Goal: Navigation & Orientation: Go to known website

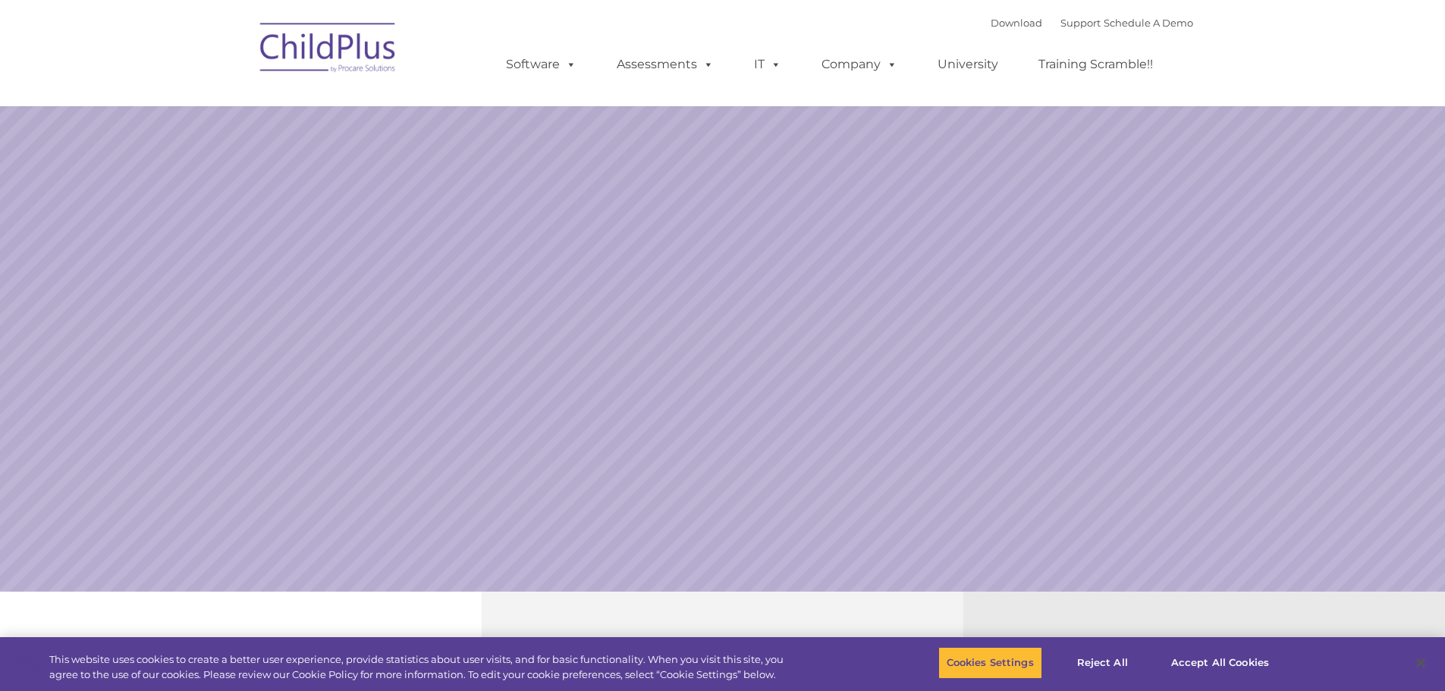
select select "MEDIUM"
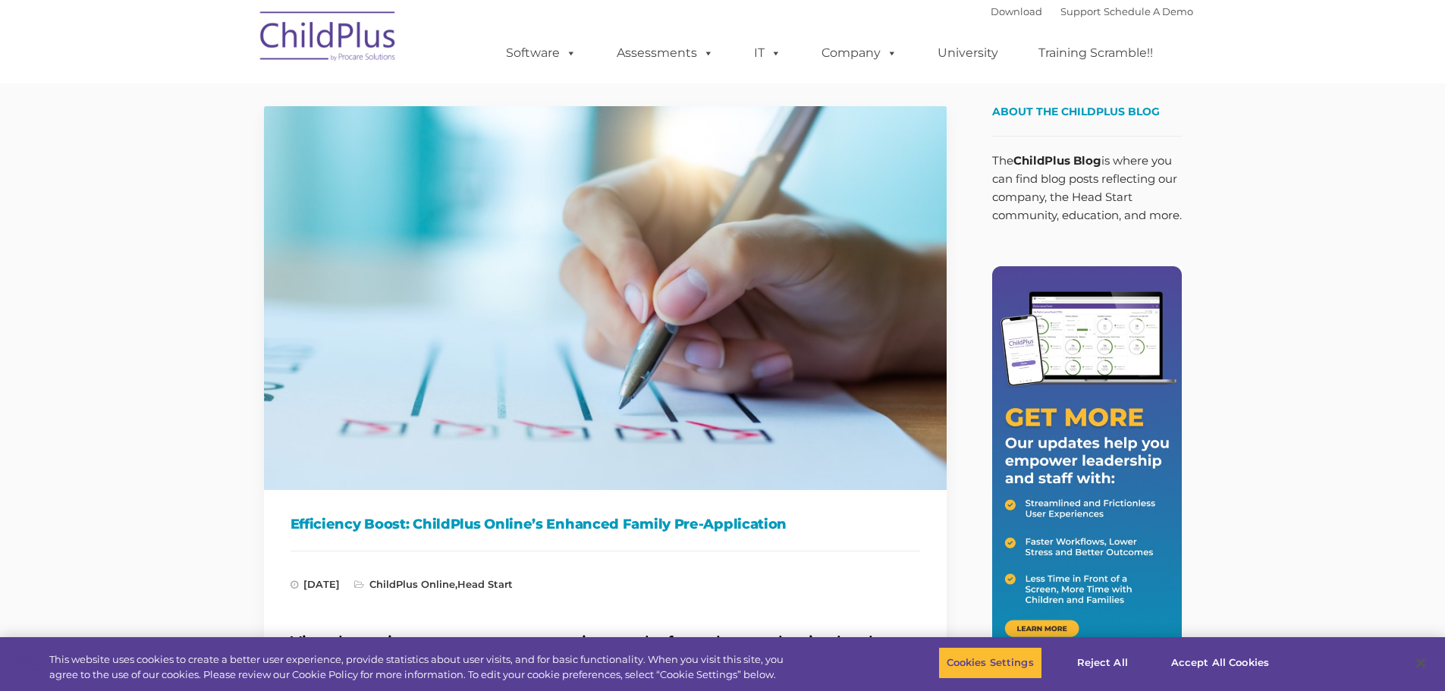
click at [371, 31] on img at bounding box center [329, 39] width 152 height 76
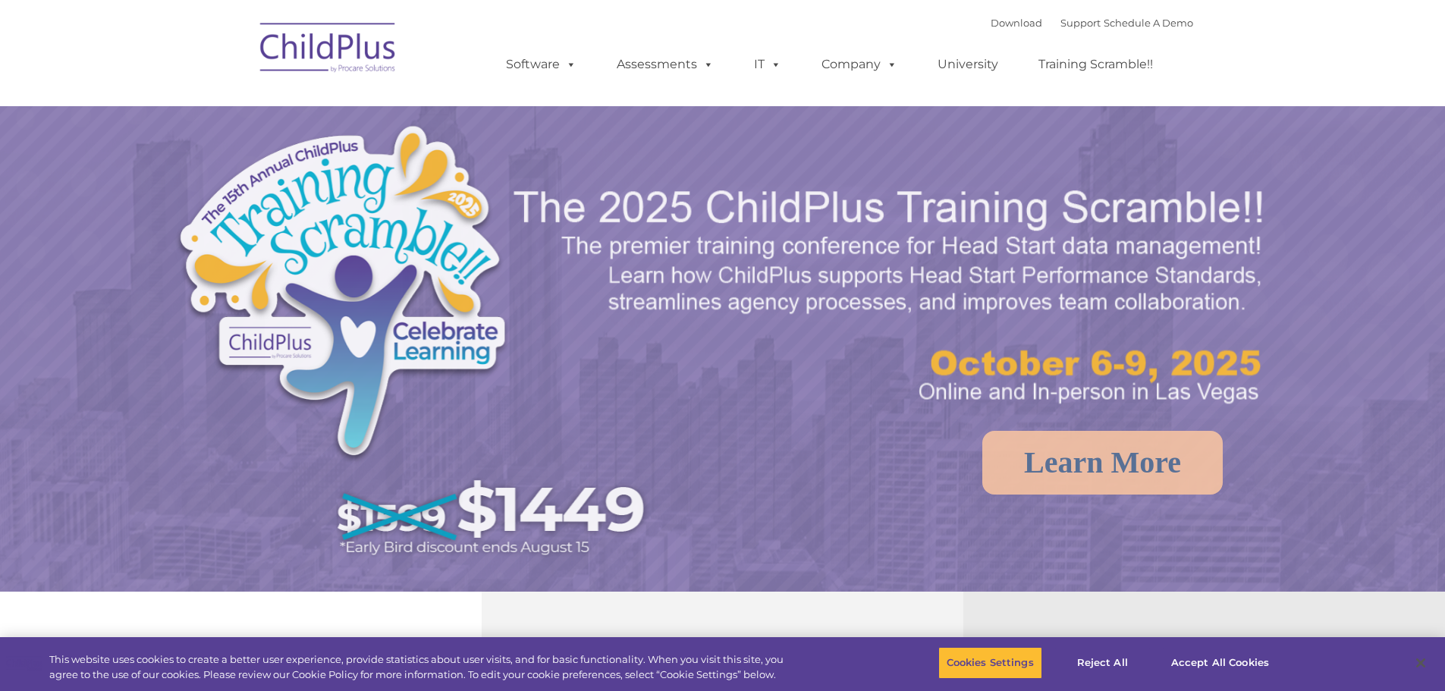
select select "MEDIUM"
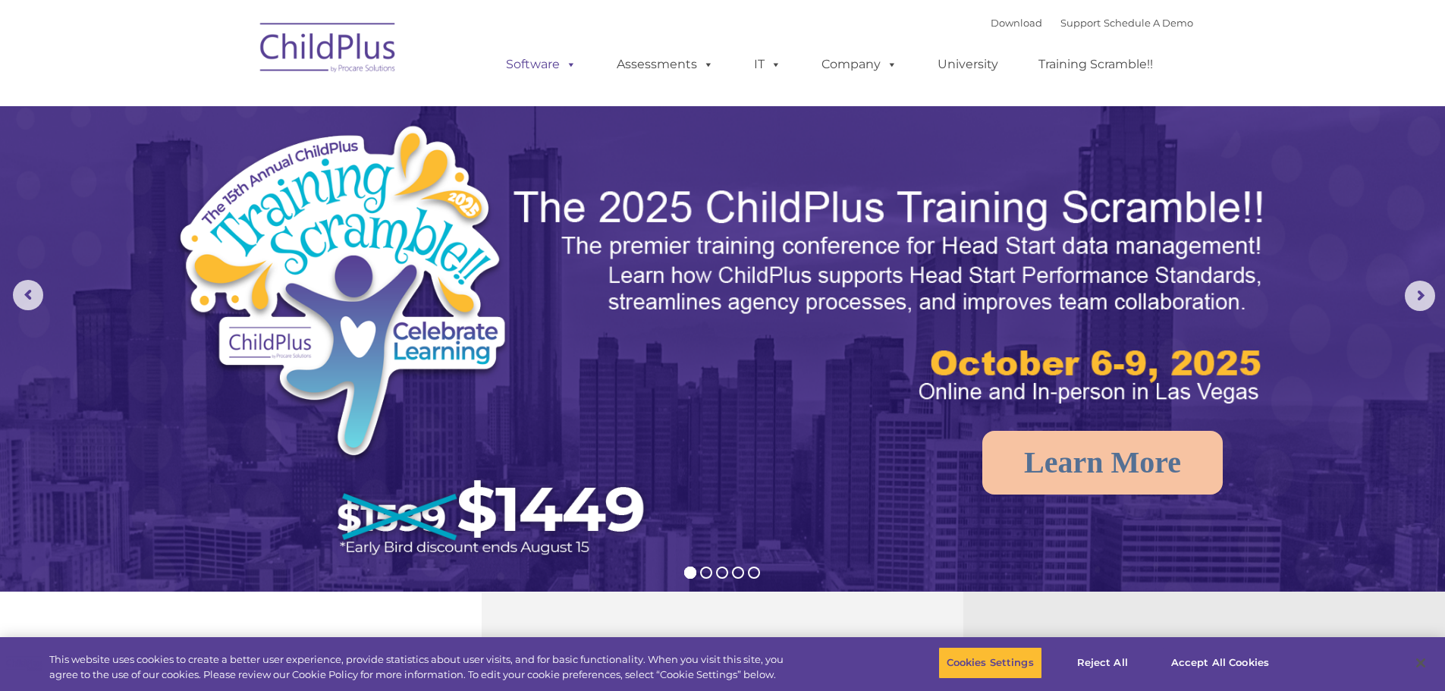
click at [573, 68] on span at bounding box center [568, 64] width 17 height 14
